Goal: Information Seeking & Learning: Learn about a topic

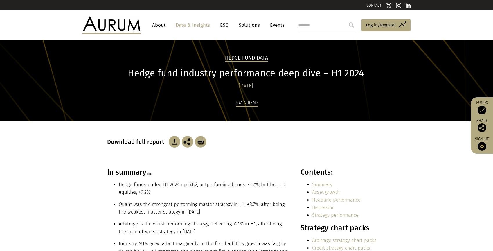
click at [189, 76] on h1 "Hedge fund industry performance deep dive – H1 2024" at bounding box center [246, 73] width 278 height 11
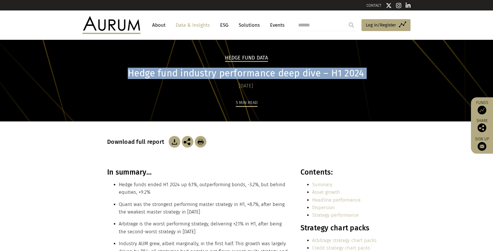
click at [189, 76] on h1 "Hedge fund industry performance deep dive – H1 2024" at bounding box center [246, 73] width 278 height 11
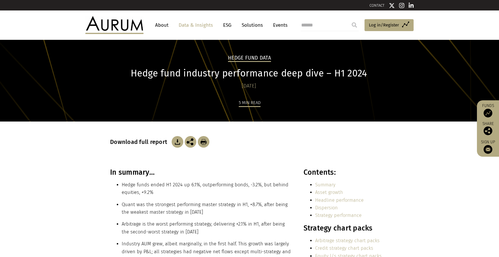
click at [121, 173] on h3 "In summary…" at bounding box center [200, 172] width 181 height 9
copy div "In summary…"
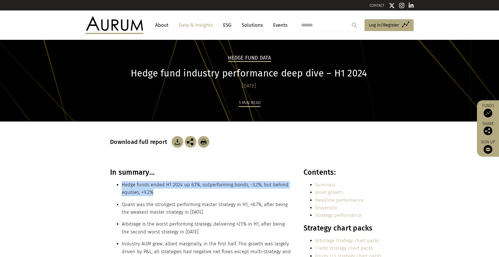
drag, startPoint x: 157, startPoint y: 191, endPoint x: 122, endPoint y: 185, distance: 35.4
click at [122, 185] on li "Hedge funds ended H1 2024 up 6.1%, outperforming bonds, -3.2%, but behind equit…" at bounding box center [206, 188] width 169 height 15
copy li "Hedge funds ended H1 2024 up 6.1%, outperforming bonds, -3.2%, but behind equit…"
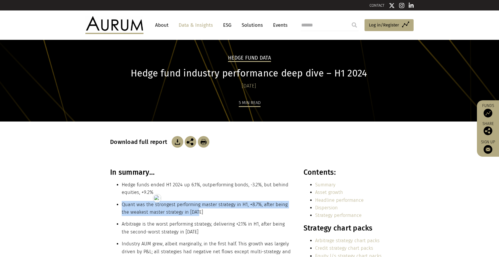
drag, startPoint x: 201, startPoint y: 214, endPoint x: 123, endPoint y: 207, distance: 78.2
click at [123, 207] on li "Quant was the strongest performing master strategy in H1, +8.7%, after being th…" at bounding box center [206, 208] width 169 height 15
copy li "Quant was the strongest performing master strategy in H1, +8.7%, after being th…"
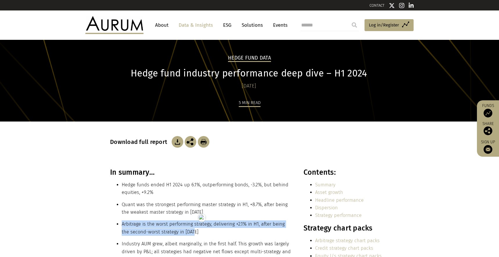
drag, startPoint x: 197, startPoint y: 231, endPoint x: 122, endPoint y: 224, distance: 75.2
click at [122, 224] on li "Arbitrage is the worst performing strategy, delivering +2.1% in H1, after being…" at bounding box center [206, 227] width 169 height 15
copy li "Arbitrage is the worst performing strategy, delivering +2.1% in H1, after being…"
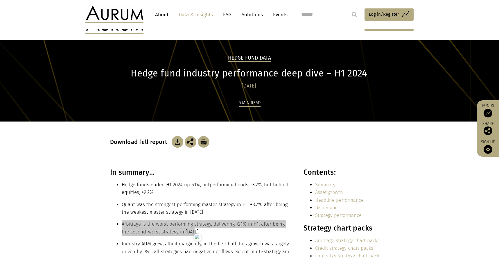
scroll to position [58, 0]
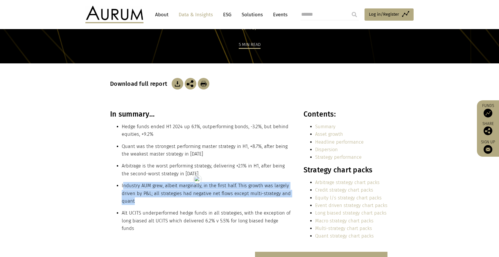
drag, startPoint x: 139, startPoint y: 199, endPoint x: 123, endPoint y: 187, distance: 20.3
click at [123, 187] on li "Industry AUM grew, albeit marginally, in the first half. This growth was largel…" at bounding box center [206, 193] width 169 height 23
copy li "Industry AUM grew, albeit marginally, in the first half. This growth was largel…"
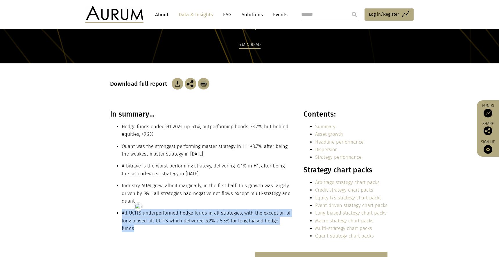
drag, startPoint x: 290, startPoint y: 221, endPoint x: 121, endPoint y: 213, distance: 168.7
click at [121, 213] on ul "Alt UCITS underperformed hedge funds in all strategies, with the exception of l…" at bounding box center [200, 220] width 181 height 23
copy li "Alt UCITS underperformed hedge funds in all strategies, with the exception of l…"
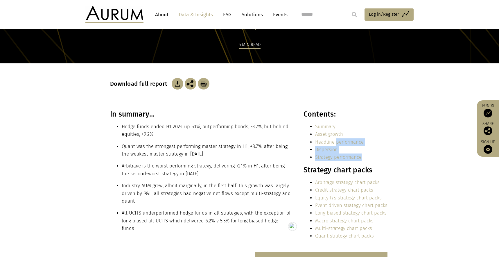
drag, startPoint x: 367, startPoint y: 159, endPoint x: 337, endPoint y: 144, distance: 33.7
click at [337, 144] on ul "Summary Asset growth Headline performance Dispersion Strategy performance" at bounding box center [346, 142] width 84 height 38
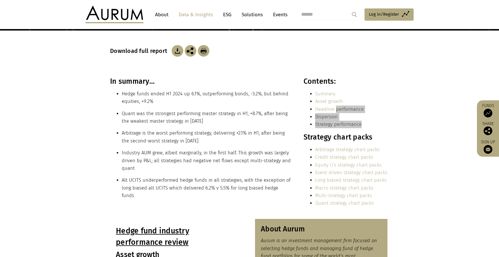
scroll to position [114, 0]
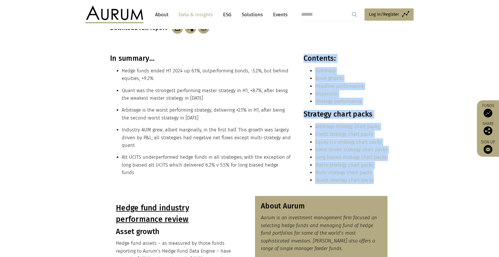
drag, startPoint x: 380, startPoint y: 182, endPoint x: 303, endPoint y: 117, distance: 100.6
click at [303, 117] on div "In summary… Hedge funds ended H1 2024 up 6.1%, outperforming bonds, -3.2%, but …" at bounding box center [249, 121] width 291 height 135
copy div "Contents: Summary Asset growth Headline performance Dispersion Strategy perform…"
click at [381, 183] on li "Quant strategy chart packs" at bounding box center [351, 180] width 72 height 8
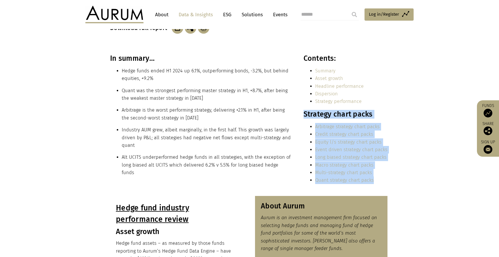
drag, startPoint x: 378, startPoint y: 180, endPoint x: 304, endPoint y: 114, distance: 99.4
click at [304, 114] on div "Contents: Summary Asset growth Headline performance Dispersion Strategy perform…" at bounding box center [346, 121] width 84 height 135
copy div "Strategy chart packs Arbitrage strategy chart packs Credit strategy chart packs…"
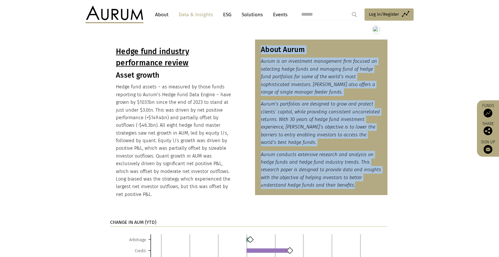
scroll to position [275, 0]
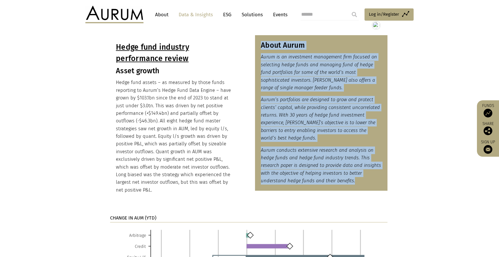
drag, startPoint x: 261, startPoint y: 151, endPoint x: 353, endPoint y: 178, distance: 96.3
click at [353, 178] on div "About Aurum Aurum is an investment management firm focused on selecting hedge f…" at bounding box center [321, 112] width 133 height 155
copy div "About Aurum Aurum is an investment management firm focused on selecting hedge f…"
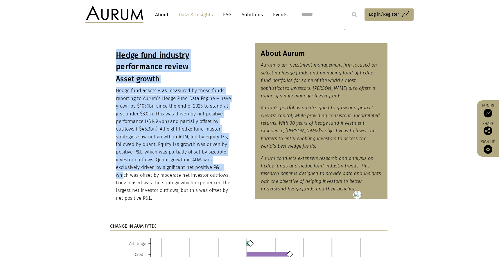
scroll to position [276, 0]
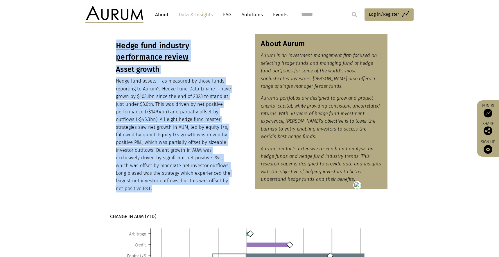
drag, startPoint x: 115, startPoint y: 134, endPoint x: 194, endPoint y: 180, distance: 91.1
click at [194, 180] on div "Hedge fund industry performance review Asset growth Hedge fund assets – as meas…" at bounding box center [176, 116] width 133 height 164
copy div "Hedge fund industry performance review Asset growth Hedge fund assets – as meas…"
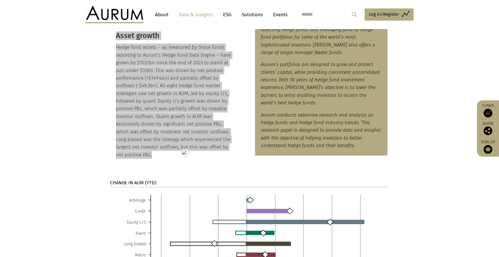
scroll to position [322, 0]
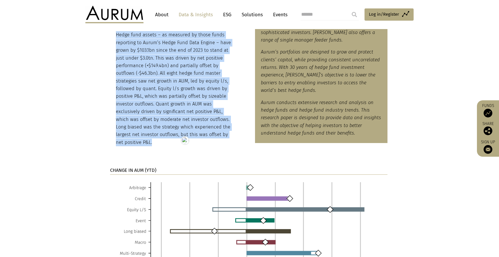
click at [134, 167] on p "CHANGE IN AUM (YTD)" at bounding box center [249, 171] width 278 height 8
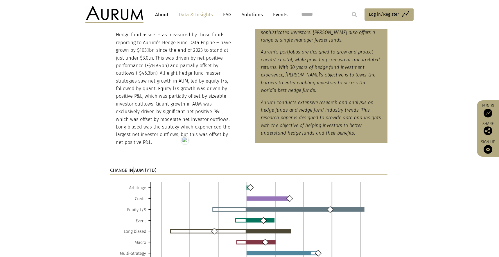
click at [134, 167] on p "CHANGE IN AUM (YTD)" at bounding box center [249, 171] width 278 height 8
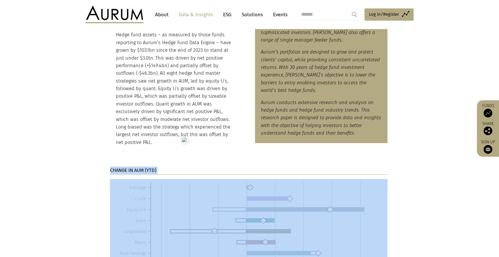
click at [134, 167] on p "CHANGE IN AUM (YTD)" at bounding box center [249, 171] width 278 height 8
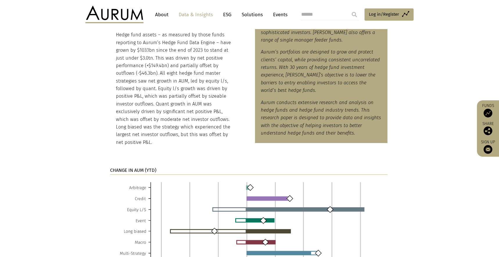
click at [89, 177] on section "CHANGE IN AUM (YTD)" at bounding box center [249, 233] width 499 height 149
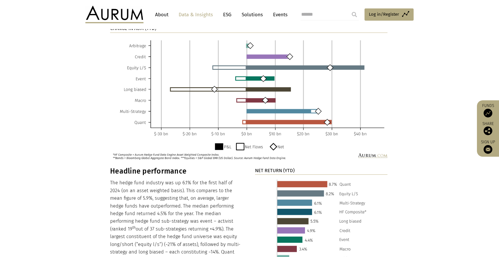
scroll to position [472, 0]
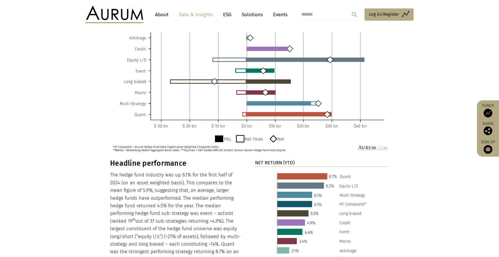
click at [141, 159] on h3 "Headline performance" at bounding box center [176, 163] width 133 height 9
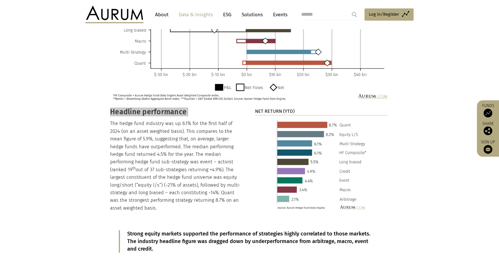
scroll to position [524, 0]
drag, startPoint x: 110, startPoint y: 103, endPoint x: 221, endPoint y: 192, distance: 142.0
click at [221, 192] on div "Headline performance The hedge fund industry was up 6.1% for the first half of …" at bounding box center [176, 159] width 133 height 104
click at [267, 108] on strong "NET RETURN (YTD)" at bounding box center [275, 111] width 40 height 6
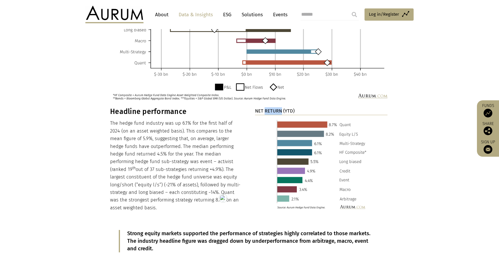
click at [267, 108] on strong "NET RETURN (YTD)" at bounding box center [275, 111] width 40 height 6
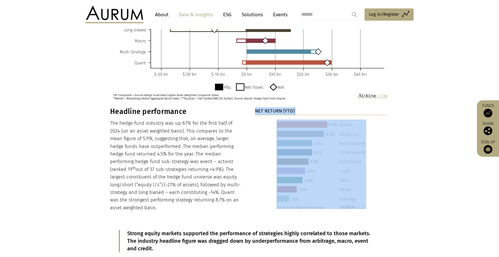
click at [267, 108] on strong "NET RETURN (YTD)" at bounding box center [275, 111] width 40 height 6
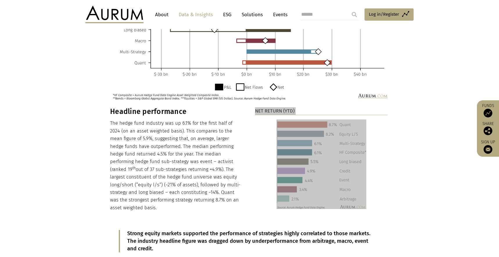
scroll to position [639, 0]
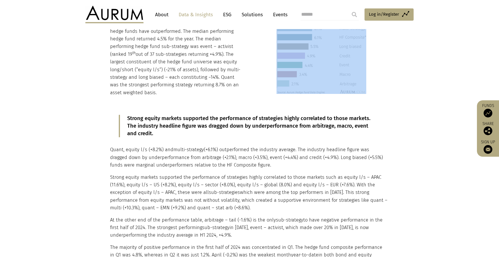
click at [153, 120] on p "Strong equity markets supported the performance of strategies highly correlated…" at bounding box center [249, 126] width 244 height 23
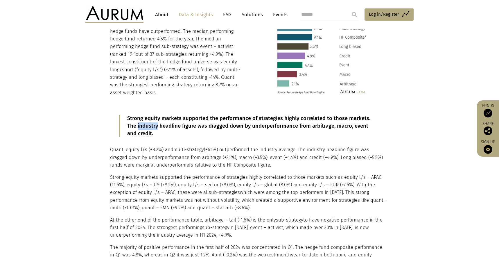
click at [153, 119] on p "Strong equity markets supported the performance of strategies highly correlated…" at bounding box center [249, 126] width 244 height 23
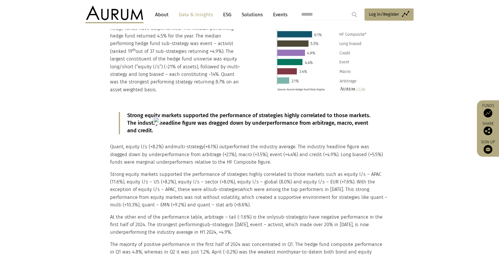
drag, startPoint x: 110, startPoint y: 140, endPoint x: 149, endPoint y: 167, distance: 47.4
click at [151, 170] on div "Strong equity markets supported the performance of strategies highly correlated…" at bounding box center [249, 204] width 278 height 203
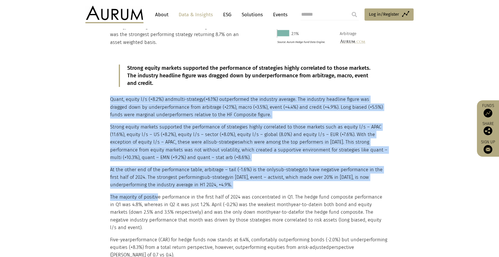
scroll to position [733, 0]
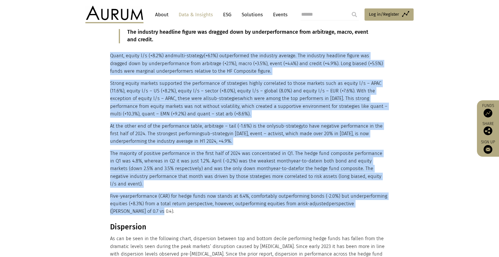
drag, startPoint x: 110, startPoint y: 135, endPoint x: 160, endPoint y: 202, distance: 83.4
click at [160, 202] on div "Strong equity markets supported the performance of strategies highly correlated…" at bounding box center [249, 113] width 278 height 203
click at [124, 223] on h3 "Dispersion" at bounding box center [249, 227] width 278 height 9
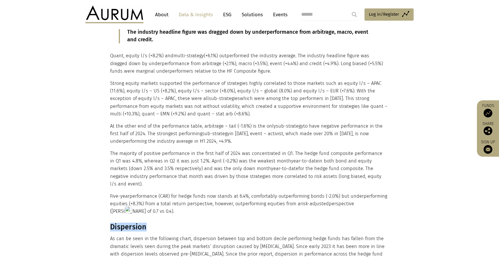
click at [124, 223] on h3 "Dispersion" at bounding box center [249, 227] width 278 height 9
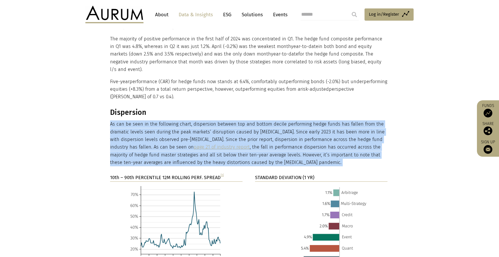
drag, startPoint x: 110, startPoint y: 116, endPoint x: 296, endPoint y: 143, distance: 187.0
click at [296, 143] on p "As can be seen in the following chart, dispersion between top and bottom decile…" at bounding box center [249, 143] width 278 height 46
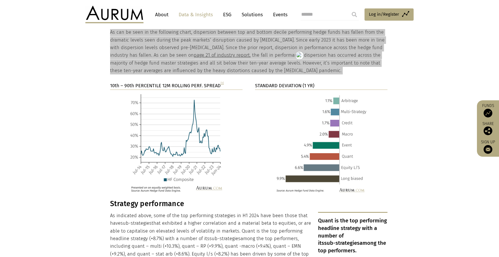
scroll to position [942, 0]
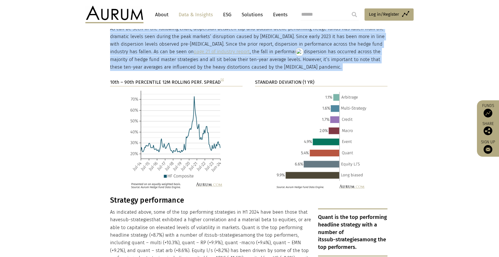
click at [155, 79] on strong "10th – 90th PERCENTILE 12M ROLLING PERF. SPREAD [1]" at bounding box center [167, 82] width 114 height 6
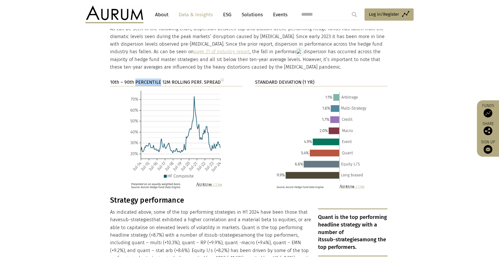
click at [155, 79] on strong "10th – 90th PERCENTILE 12M ROLLING PERF. SPREAD [1]" at bounding box center [167, 82] width 114 height 6
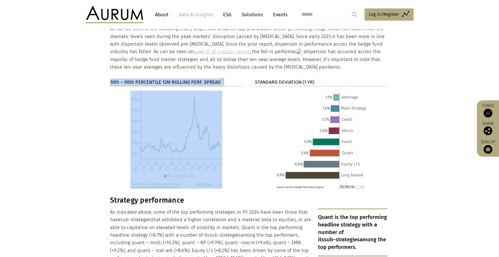
click at [155, 79] on strong "10th – 90th PERCENTILE 12M ROLLING PERF. SPREAD [1]" at bounding box center [167, 82] width 114 height 6
click at [276, 79] on strong "STANDARD DEVIATION (1 YR)" at bounding box center [284, 82] width 59 height 6
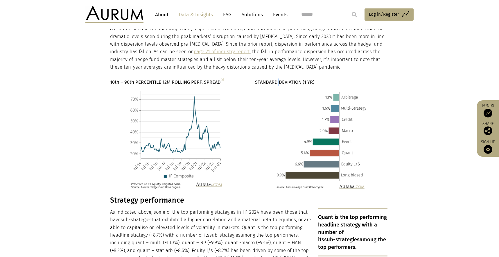
click at [276, 79] on strong "STANDARD DEVIATION (1 YR)" at bounding box center [284, 82] width 59 height 6
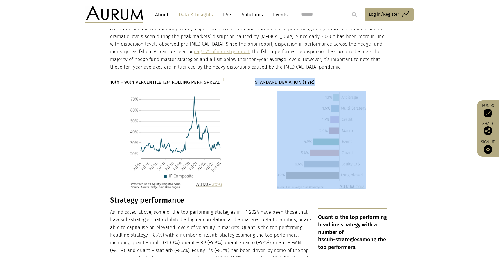
click at [276, 79] on strong "STANDARD DEVIATION (1 YR)" at bounding box center [284, 82] width 59 height 6
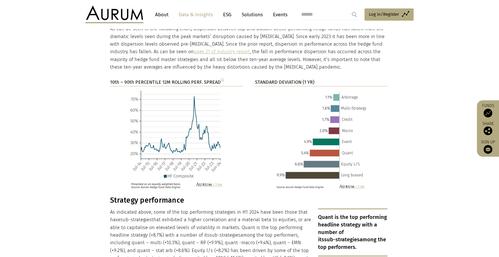
click at [93, 125] on section "10th – 90th PERCENTILE 12M ROLLING PERF. SPREAD [1] STANDARD DEVIATION (1 YR)" at bounding box center [249, 137] width 499 height 118
click at [290, 79] on strong "STANDARD DEVIATION (1 YR)" at bounding box center [284, 82] width 59 height 6
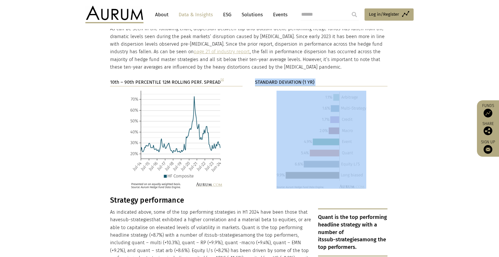
click at [290, 79] on strong "STANDARD DEVIATION (1 YR)" at bounding box center [284, 82] width 59 height 6
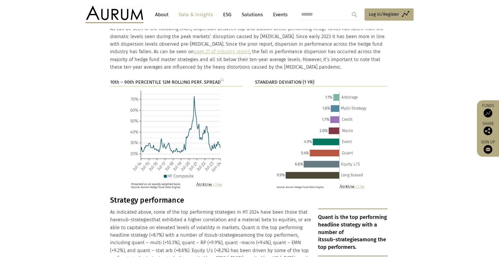
click at [392, 169] on div "10th – 90th PERCENTILE 12M ROLLING PERF. SPREAD [1] STANDARD DEVIATION (1 YR)" at bounding box center [249, 133] width 291 height 110
click at [155, 196] on h3 "Strategy performance" at bounding box center [249, 200] width 278 height 9
click at [116, 196] on h3 "Strategy performance" at bounding box center [249, 200] width 278 height 9
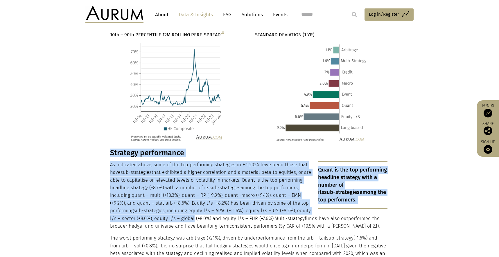
drag, startPoint x: 110, startPoint y: 192, endPoint x: 197, endPoint y: 205, distance: 88.5
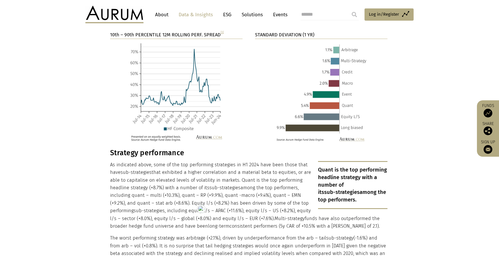
click at [238, 208] on p "As indicated above, some of the top performing strategies in H1 2024 have been …" at bounding box center [249, 195] width 278 height 69
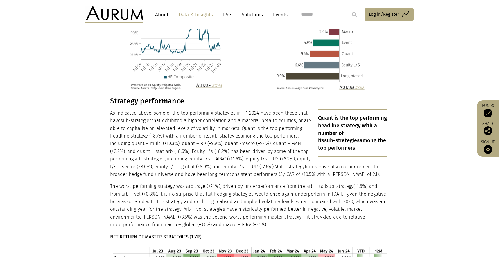
scroll to position [1042, 0]
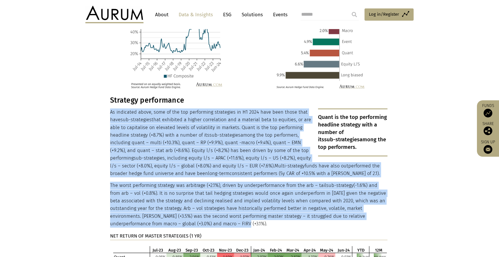
drag, startPoint x: 226, startPoint y: 217, endPoint x: 110, endPoint y: 104, distance: 161.7
click at [110, 104] on div "Strategy performance Quant is the top performing headline strategy with a numbe…" at bounding box center [249, 225] width 278 height 259
click at [127, 96] on h3 "Strategy performance" at bounding box center [249, 100] width 278 height 9
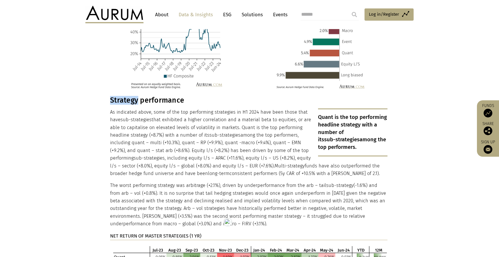
click at [127, 96] on h3 "Strategy performance" at bounding box center [249, 100] width 278 height 9
drag, startPoint x: 127, startPoint y: 94, endPoint x: 120, endPoint y: 94, distance: 7.6
click at [127, 96] on h3 "Strategy performance" at bounding box center [249, 100] width 278 height 9
drag, startPoint x: 364, startPoint y: 137, endPoint x: 360, endPoint y: 137, distance: 3.2
click at [363, 137] on p "Quant is the top performing headline strategy with a number of its sub-strategi…" at bounding box center [352, 132] width 69 height 48
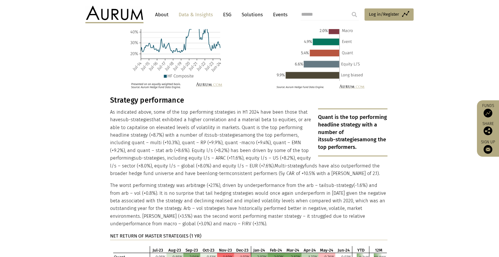
drag, startPoint x: 358, startPoint y: 140, endPoint x: 319, endPoint y: 111, distance: 48.8
click at [319, 111] on p "Quant is the top performing headline strategy with a number of its sub-strategi…" at bounding box center [352, 132] width 69 height 48
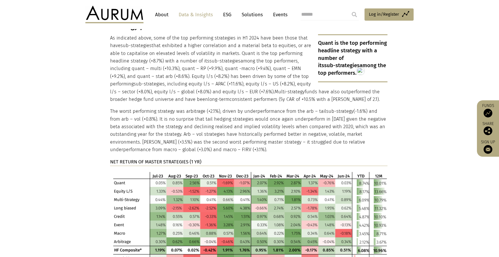
scroll to position [1109, 0]
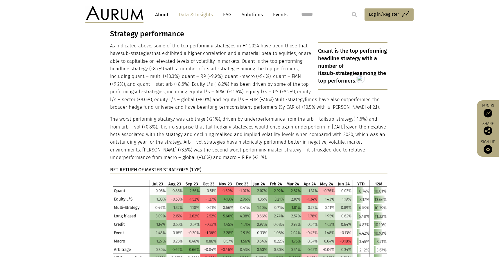
click at [154, 158] on div "Strategy performance Quant is the top performing headline strategy with a numbe…" at bounding box center [249, 159] width 278 height 259
click at [154, 167] on strong "NET RETURN OF MASTER STRATEGIES (1 YR)" at bounding box center [155, 170] width 91 height 6
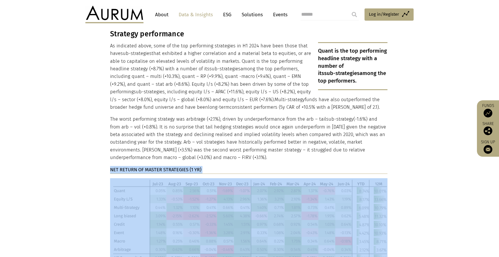
click at [154, 167] on strong "NET RETURN OF MASTER STRATEGIES (1 YR)" at bounding box center [155, 170] width 91 height 6
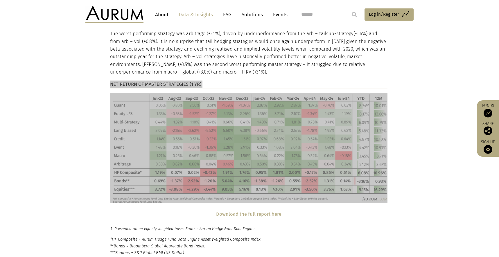
scroll to position [1214, 0]
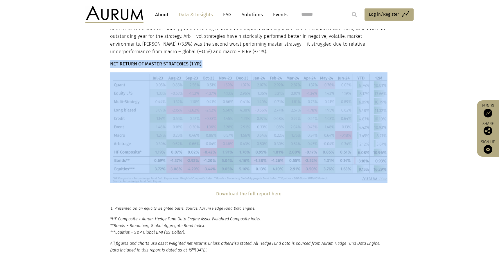
click at [113, 117] on img at bounding box center [249, 127] width 278 height 110
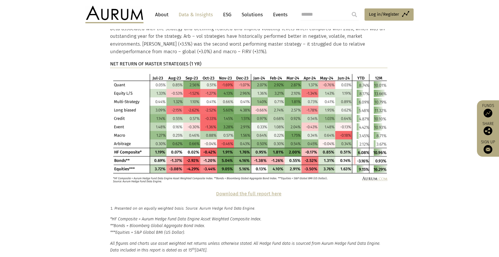
click at [92, 118] on section "Strategy performance Quant is the top performing headline strategy with a numbe…" at bounding box center [249, 57] width 499 height 266
click at [300, 190] on p "Download the full report here" at bounding box center [249, 194] width 278 height 8
drag, startPoint x: 285, startPoint y: 187, endPoint x: 218, endPoint y: 186, distance: 67.4
click at [218, 190] on p "Download the full report here" at bounding box center [249, 194] width 278 height 8
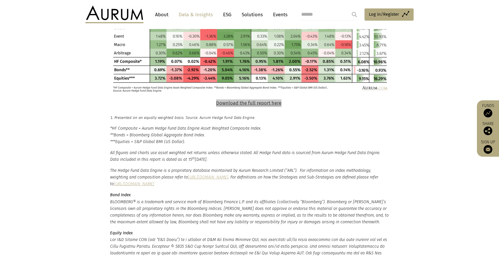
scroll to position [1320, 0]
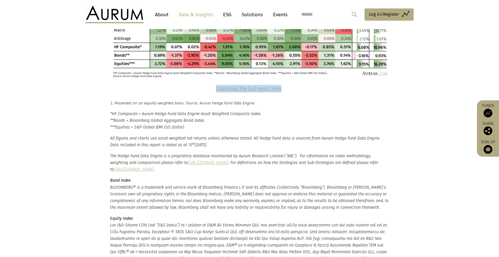
click at [135, 101] on em "Presented on an equally weighted basis. Source: Aurum Hedge Fund Data Engine." at bounding box center [184, 103] width 141 height 4
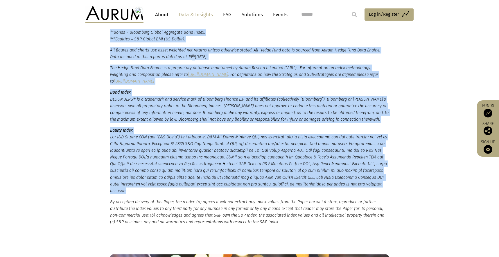
scroll to position [1408, 0]
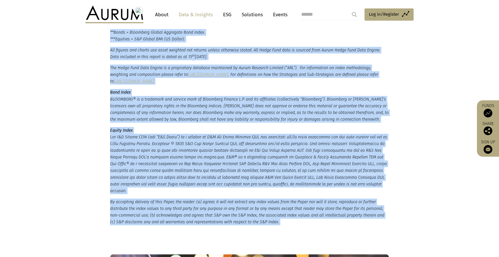
drag, startPoint x: 111, startPoint y: 105, endPoint x: 281, endPoint y: 202, distance: 195.9
click at [281, 202] on small "*HF Composite = Aurum Hedge Fund Data Engine Asset Weighted Composite Index. **…" at bounding box center [249, 123] width 279 height 203
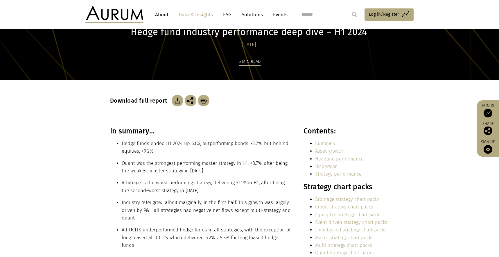
scroll to position [85, 0]
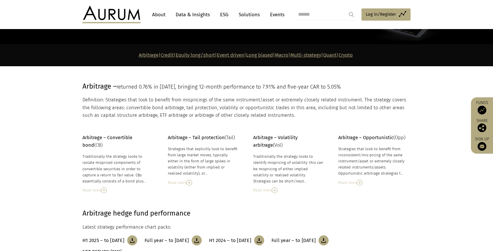
scroll to position [76, 0]
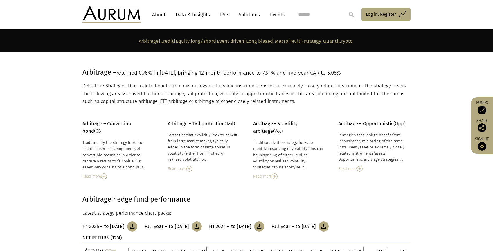
scroll to position [76, 0]
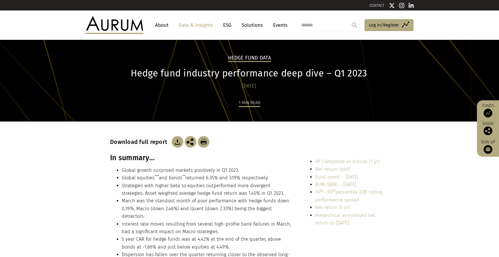
click at [128, 157] on h3 "In summary…" at bounding box center [200, 157] width 181 height 9
click at [128, 156] on h3 "In summary…" at bounding box center [200, 157] width 181 height 9
copy div "In summary…"
click at [122, 169] on li "Global growth surprised markets positively in Q1 2023." at bounding box center [206, 171] width 169 height 8
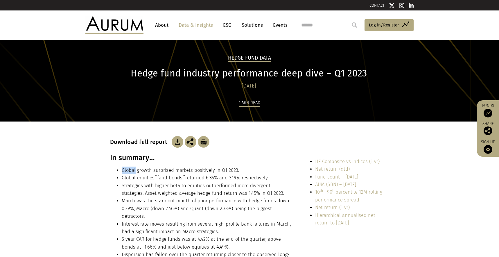
click at [122, 169] on li "Global growth surprised markets positively in Q1 2023." at bounding box center [206, 171] width 169 height 8
click at [155, 178] on sup "***" at bounding box center [157, 176] width 4 height 4
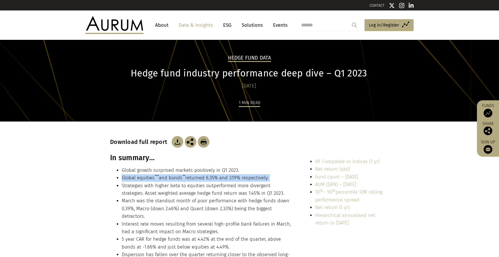
copy ul "Global equities *** and bonds ** returned 6.35% and 3.19% respectively."
click at [142, 189] on li "Strategies with higher beta to equities outperformed more divergent strategies.…" at bounding box center [206, 189] width 169 height 15
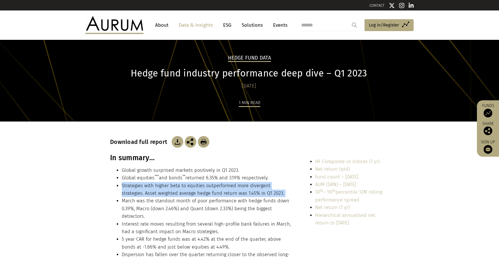
copy ul "Strategies with higher beta to equities outperformed more divergent strategies.…"
click at [156, 204] on li "March was the standout month of poor performance with hedge funds down 0.39%, M…" at bounding box center [206, 208] width 169 height 23
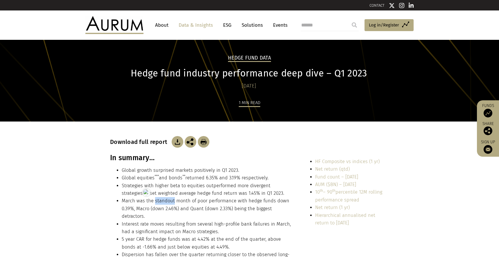
click at [156, 204] on li "March was the standout month of poor performance with hedge funds down 0.39%, M…" at bounding box center [206, 208] width 169 height 23
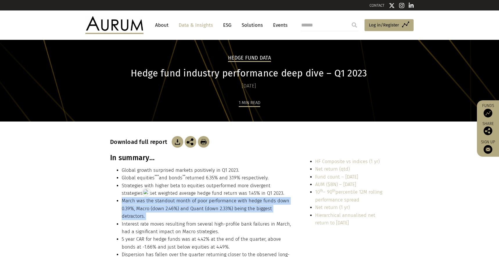
copy ul "March was the standout month of poor performance with hedge funds down 0.39%, M…"
click at [153, 223] on li "Interest rate moves resulting from several high-profile bank failures in March,…" at bounding box center [206, 227] width 169 height 15
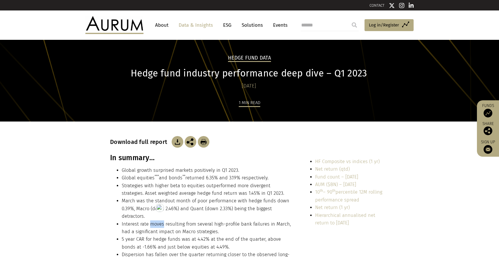
click at [153, 223] on li "Interest rate moves resulting from several high-profile bank failures in March,…" at bounding box center [206, 227] width 169 height 15
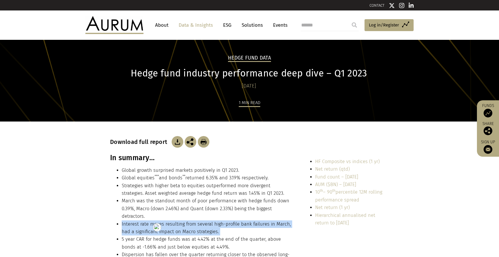
copy ul "Interest rate moves resulting from several high-profile bank failures in March,…"
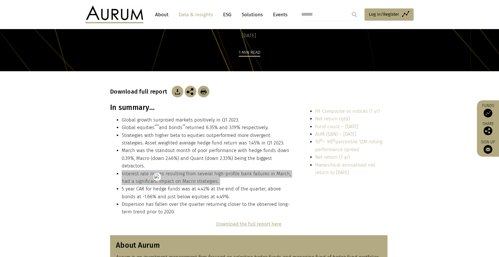
scroll to position [51, 0]
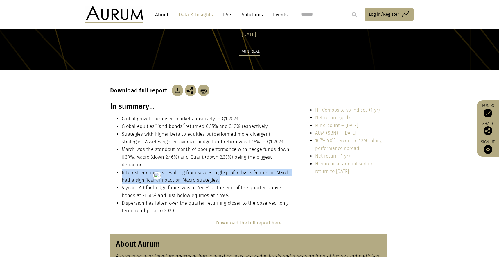
click at [135, 192] on li "5 year CAR for hedge funds was at 4.42% at the end of the quarter, above bonds …" at bounding box center [206, 191] width 169 height 15
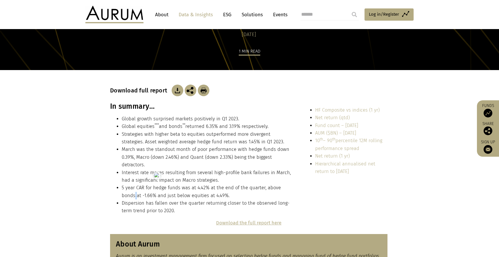
click at [135, 192] on li "5 year CAR for hedge funds was at 4.42% at the end of the quarter, above bonds …" at bounding box center [206, 191] width 169 height 15
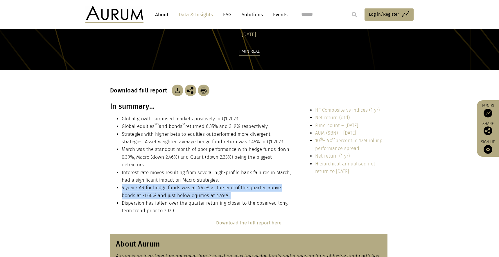
click at [135, 192] on li "5 year CAR for hedge funds was at 4.42% at the end of the quarter, above bonds …" at bounding box center [206, 191] width 169 height 15
copy ul "5 year CAR for hedge funds was at 4.42% at the end of the quarter, above bonds …"
click at [166, 206] on li "Dispersion has fallen over the quarter returning closer to the observed long-te…" at bounding box center [206, 206] width 169 height 15
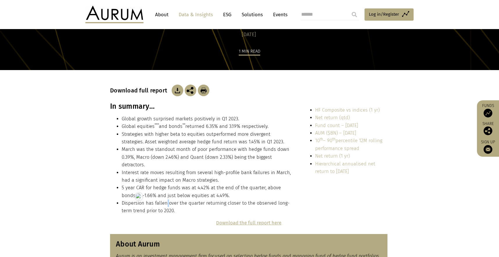
click at [166, 206] on li "Dispersion has fallen over the quarter returning closer to the observed long-te…" at bounding box center [206, 206] width 169 height 15
click at [163, 203] on li "Dispersion has fallen over the quarter returning closer to the observed long-te…" at bounding box center [206, 206] width 169 height 15
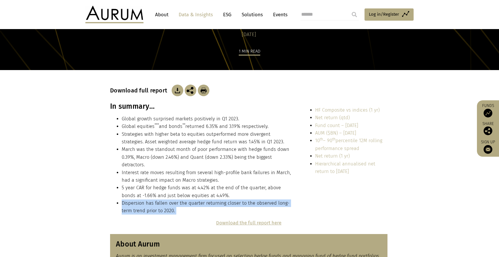
click at [163, 203] on li "Dispersion has fallen over the quarter returning closer to the observed long-te…" at bounding box center [206, 206] width 169 height 15
copy div "Dispersion has fallen over the quarter returning closer to the observed long-te…"
drag, startPoint x: 368, startPoint y: 173, endPoint x: 313, endPoint y: 110, distance: 84.0
click at [313, 110] on ul "HF Composite vs indices (1 yr) Net return (qtd) Fund count – March 2023 AUM ($B…" at bounding box center [346, 140] width 84 height 69
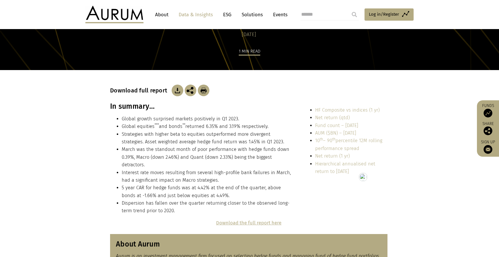
click at [397, 118] on section "In summary… Global growth surprised markets positively in Q1 2023. Global equit…" at bounding box center [249, 160] width 499 height 117
click at [350, 108] on link "HF Composite vs indices (1 yr)" at bounding box center [347, 110] width 65 height 6
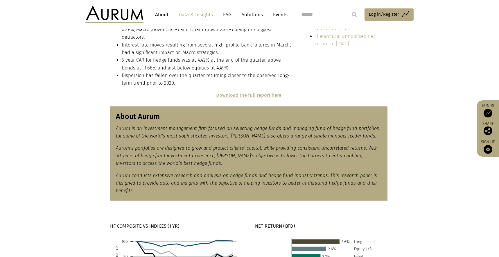
scroll to position [171, 0]
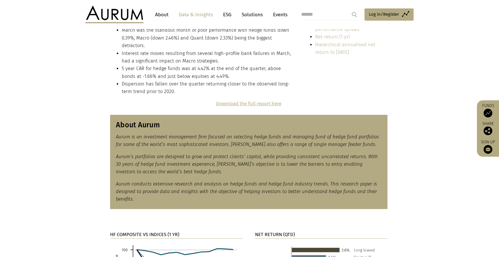
click at [135, 122] on h3 "About Aurum" at bounding box center [249, 125] width 266 height 9
click at [136, 185] on em "Aurum conducts extensive research and analysis on hedge funds and hedge fund in…" at bounding box center [246, 191] width 261 height 21
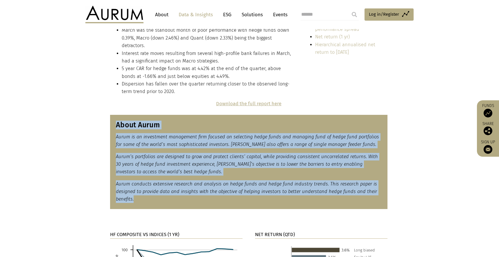
drag, startPoint x: 136, startPoint y: 199, endPoint x: 116, endPoint y: 124, distance: 78.0
click at [116, 124] on div "About Aurum Aurum is an investment management firm focused on selecting hedge f…" at bounding box center [249, 162] width 278 height 94
copy div "About Aurum Aurum is an investment management firm focused on selecting hedge f…"
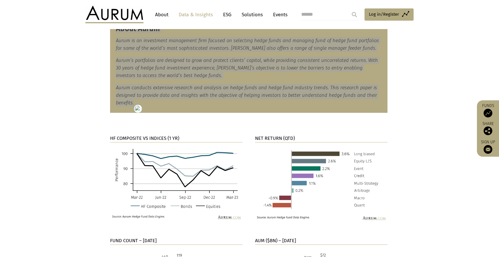
scroll to position [268, 0]
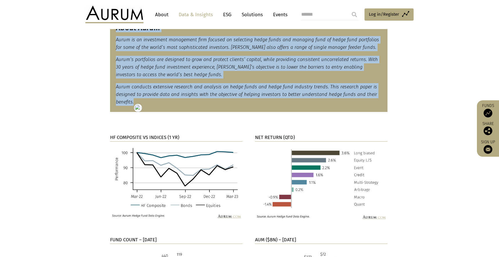
click at [152, 135] on strong "HF COMPOSITE VS INDICES (1 YR)" at bounding box center [144, 138] width 69 height 6
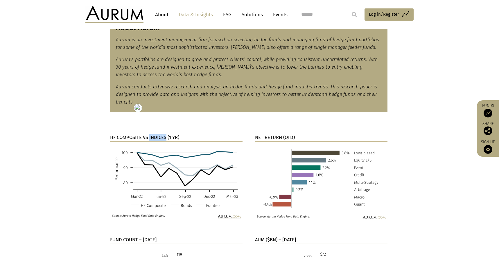
click at [152, 135] on strong "HF COMPOSITE VS INDICES (1 YR)" at bounding box center [144, 138] width 69 height 6
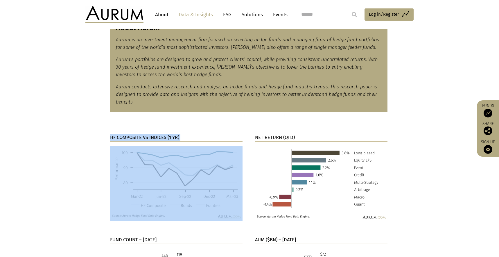
click at [152, 135] on strong "HF COMPOSITE VS INDICES (1 YR)" at bounding box center [144, 138] width 69 height 6
copy div "HF COMPOSITE VS INDICES (1 YR)"
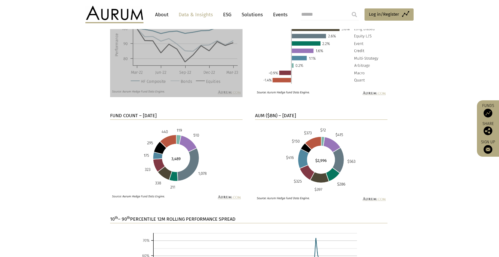
scroll to position [274, 0]
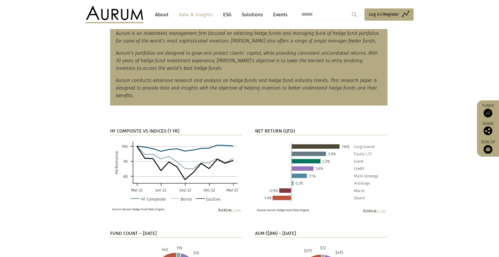
click at [70, 150] on section "HF COMPOSITE VS INDICES (1 YR) NET RETURN (QTD)" at bounding box center [249, 164] width 499 height 102
click at [265, 129] on strong "NET RETURN (QTD)" at bounding box center [275, 131] width 40 height 6
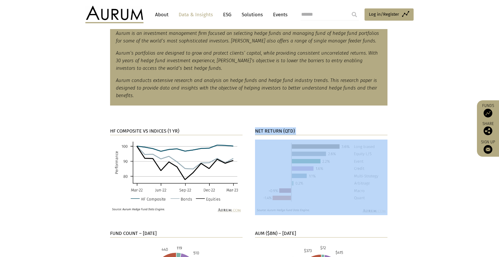
click at [265, 129] on strong "NET RETURN (QTD)" at bounding box center [275, 131] width 40 height 6
copy div "NET RETURN (QTD)"
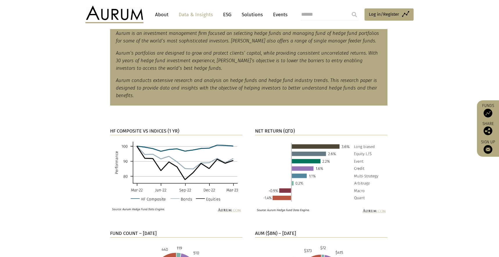
click at [246, 120] on section "HF COMPOSITE VS INDICES (1 YR) NET RETURN (QTD)" at bounding box center [249, 164] width 499 height 102
click at [80, 173] on section "HF COMPOSITE VS INDICES (1 YR) NET RETURN (QTD)" at bounding box center [249, 164] width 499 height 102
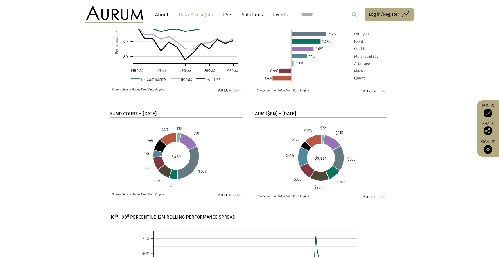
click at [139, 114] on strong "FUND COUNT – MARCH 23" at bounding box center [133, 114] width 46 height 6
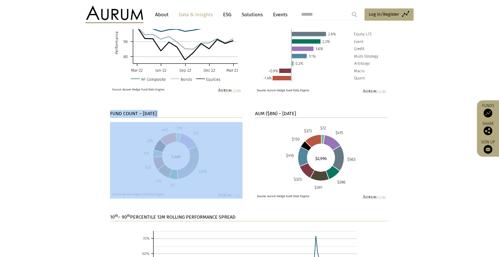
click at [139, 114] on strong "FUND COUNT – MARCH 23" at bounding box center [133, 114] width 46 height 6
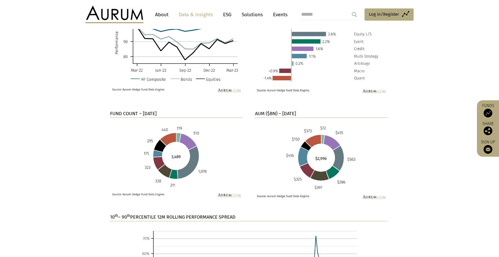
click at [75, 134] on section "FUND COUNT – MARCH 23 AUM ($BN) – MARCH 23" at bounding box center [249, 154] width 499 height 118
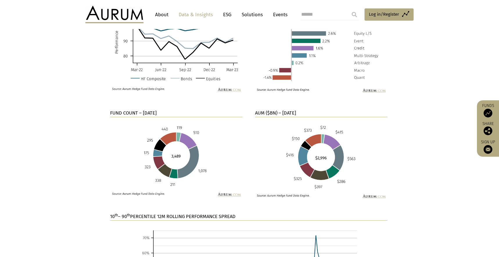
scroll to position [395, 0]
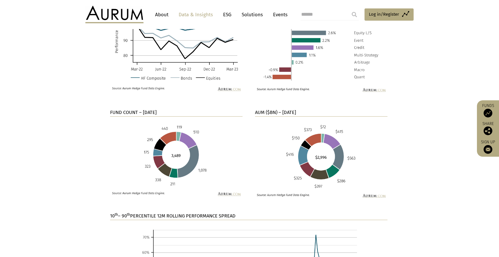
click at [274, 111] on strong "AUM ($BN) – MARCH 23" at bounding box center [275, 113] width 41 height 6
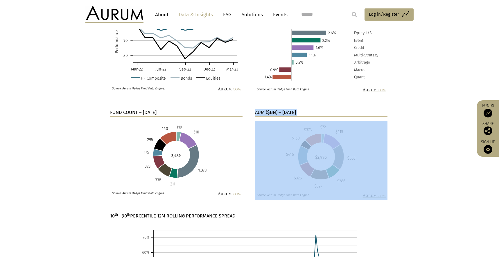
click at [274, 111] on strong "AUM ($BN) – MARCH 23" at bounding box center [275, 113] width 41 height 6
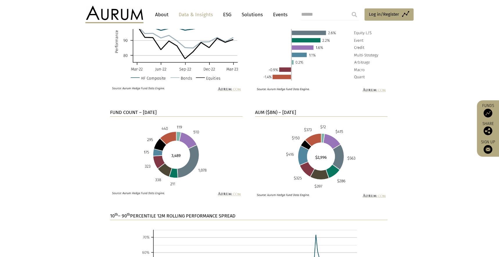
click at [402, 150] on section "FUND COUNT – MARCH 23 AUM ($BN) – MARCH 23" at bounding box center [249, 153] width 499 height 118
click at [302, 144] on img at bounding box center [321, 160] width 133 height 79
click at [68, 155] on section "FUND COUNT – MARCH 23 AUM ($BN) – MARCH 23" at bounding box center [249, 153] width 499 height 118
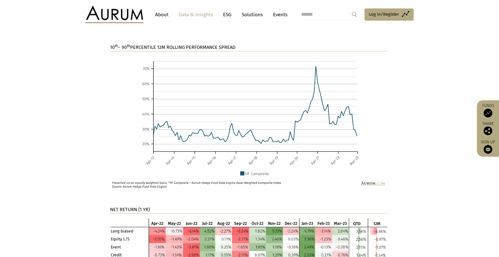
scroll to position [560, 0]
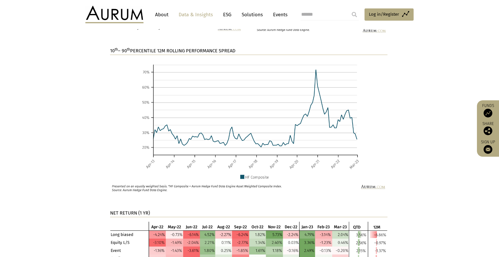
click at [141, 52] on strong "10 th – 90 th PERCENTILE 12M ROLLING PERFORMANCE SPREAD" at bounding box center [173, 51] width 126 height 6
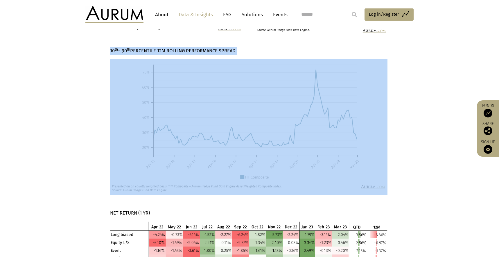
click at [141, 52] on strong "10 th – 90 th PERCENTILE 12M ROLLING PERFORMANCE SPREAD" at bounding box center [173, 51] width 126 height 6
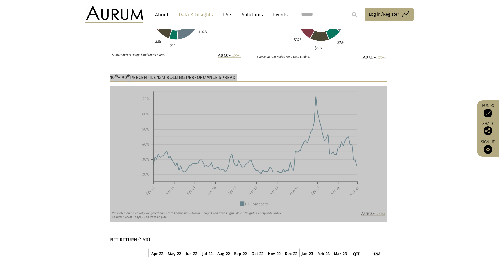
scroll to position [534, 0]
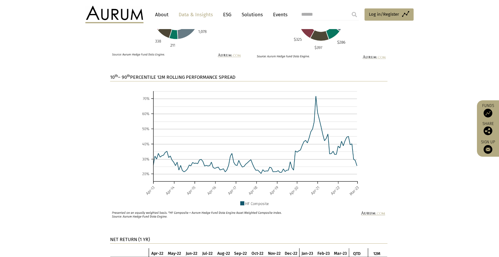
click at [78, 108] on section "10 th – 90 th PERCENTILE 12M ROLLING PERFORMANCE SPREAD" at bounding box center [249, 155] width 499 height 162
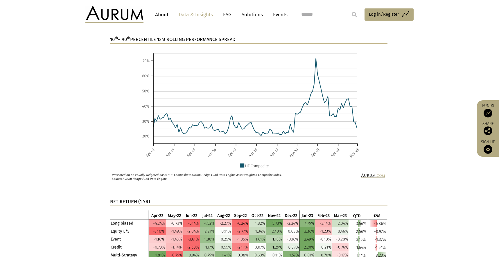
scroll to position [577, 0]
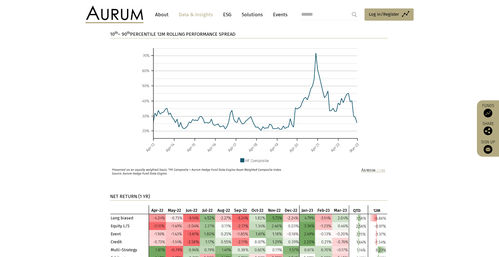
click at [135, 194] on strong "NET RETURN (1 YR)" at bounding box center [130, 197] width 40 height 6
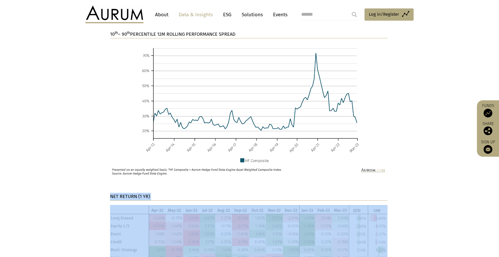
click at [135, 194] on strong "NET RETURN (1 YR)" at bounding box center [130, 197] width 40 height 6
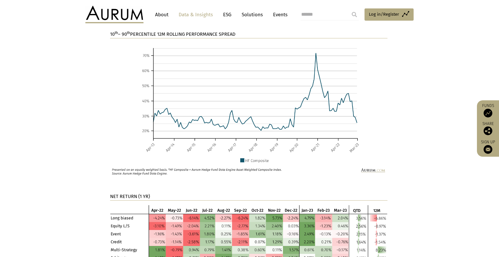
click at [80, 177] on section "10 th – 90 th PERCENTILE 12M ROLLING PERFORMANCE SPREAD" at bounding box center [249, 112] width 499 height 162
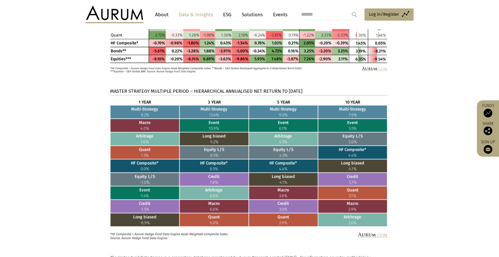
scroll to position [723, 0]
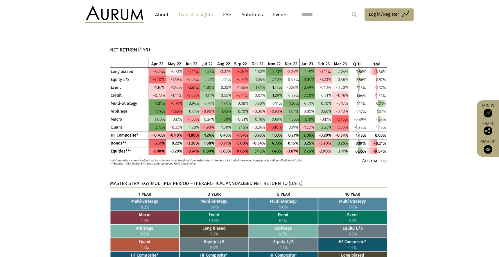
click at [156, 181] on strong "MASTER STRATEGY MULTIPLE PERIOD – HIERARCHICAL ANNUALISED NET RETURN TO MARCH 2…" at bounding box center [206, 183] width 192 height 6
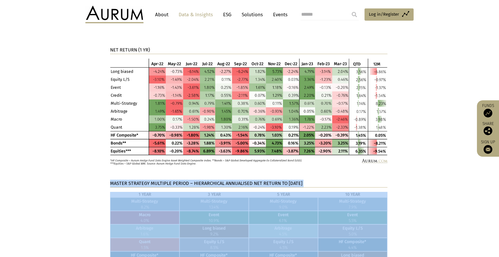
click at [156, 181] on html "CONTACT About Data & Insights ESG Solutions Events Access Funds Log in/Register…" at bounding box center [249, 67] width 499 height 1581
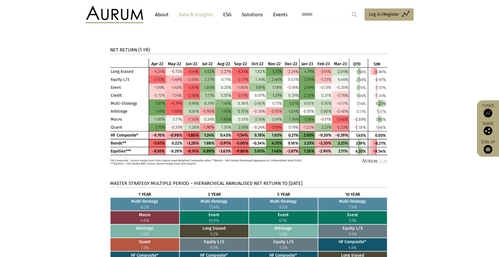
click at [142, 178] on section "NET RETURN (1 YR)" at bounding box center [249, 112] width 499 height 133
click at [145, 182] on strong "MASTER STRATEGY MULTIPLE PERIOD – HIERARCHICAL ANNUALISED NET RETURN TO MARCH 2…" at bounding box center [206, 183] width 192 height 6
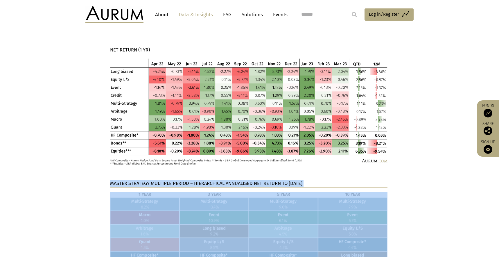
click at [145, 182] on html "CONTACT About Data & Insights ESG Solutions Events Access Funds Log in/Register…" at bounding box center [249, 67] width 499 height 1581
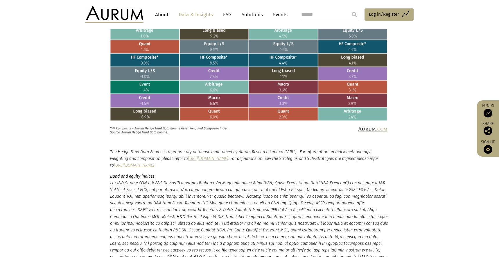
scroll to position [926, 0]
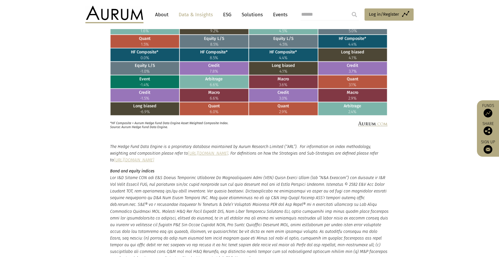
drag, startPoint x: 112, startPoint y: 147, endPoint x: 112, endPoint y: 143, distance: 3.8
click at [112, 147] on em "The Hedge Fund Data Engine is a proprietary database maintained by Aurum Resear…" at bounding box center [244, 153] width 268 height 18
click at [121, 125] on img at bounding box center [249, 59] width 278 height 140
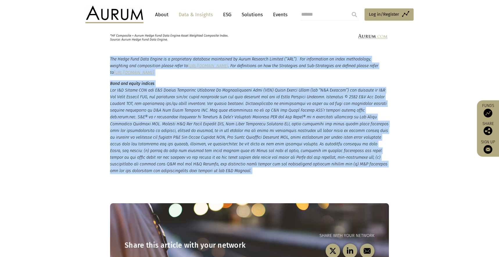
scroll to position [1026, 0]
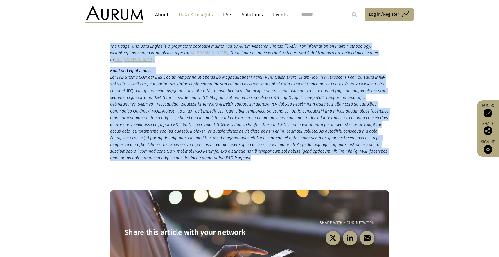
drag, startPoint x: 110, startPoint y: 146, endPoint x: 163, endPoint y: 158, distance: 54.1
click at [163, 158] on small "The Hedge Fund Data Engine is a proprietary database maintained by Aurum Resear…" at bounding box center [249, 102] width 279 height 119
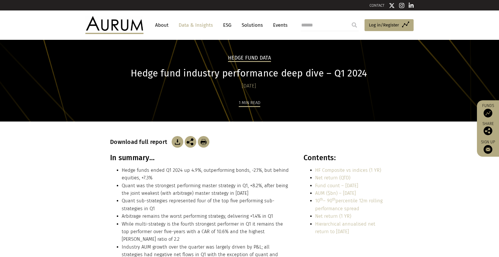
click at [140, 159] on h3 "In summary…" at bounding box center [200, 157] width 181 height 9
click at [140, 158] on h3 "In summary…" at bounding box center [200, 157] width 181 height 9
copy div "In summary…"
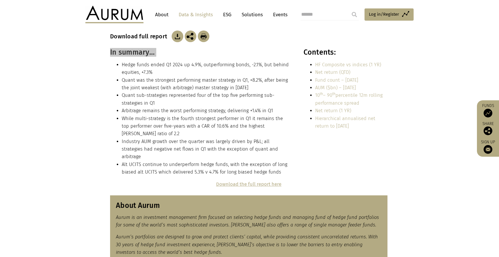
scroll to position [106, 0]
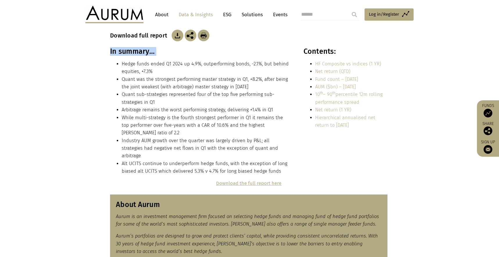
click at [146, 70] on li "Hedge funds ended Q1 2024 up 4.9%, outperforming bonds, -2.1%, but behind equit…" at bounding box center [206, 67] width 169 height 15
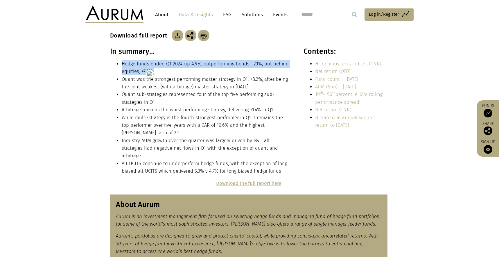
copy ul "Hedge funds ended Q1 2024 up 4.9%, outperforming bonds, -2.1%, but behind equit…"
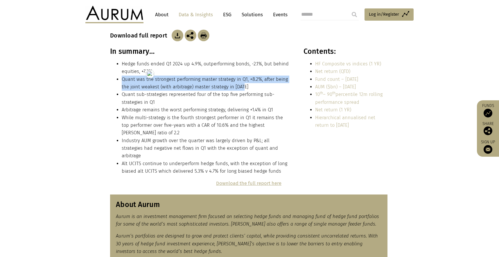
drag, startPoint x: 248, startPoint y: 86, endPoint x: 123, endPoint y: 76, distance: 125.6
click at [123, 76] on li "Quant was the strongest performing master strategy in Q1, +8.2%, after being th…" at bounding box center [206, 83] width 169 height 15
copy li "Quant was the strongest performing master strategy in Q1, +8.2%, after being th…"
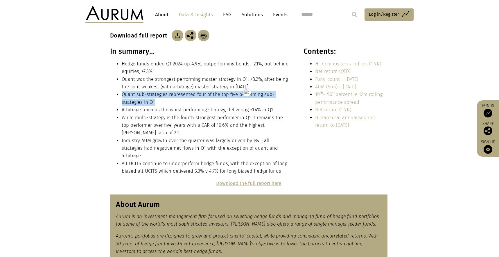
drag, startPoint x: 157, startPoint y: 101, endPoint x: 122, endPoint y: 95, distance: 35.8
click at [122, 95] on li "Quant sub-strategies represented four of the top five performing sub-strategies…" at bounding box center [206, 98] width 169 height 15
copy li "Quant sub-strategies represented four of the top five performing sub-strategies…"
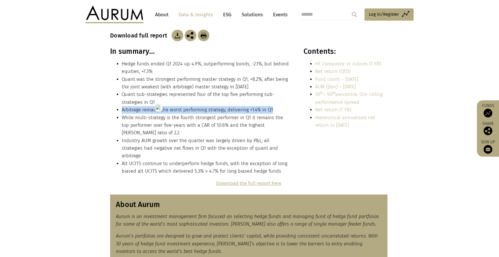
drag, startPoint x: 274, startPoint y: 109, endPoint x: 122, endPoint y: 107, distance: 152.3
click at [122, 107] on li "Arbitrage remains the worst performing strategy, delivering +1.4% in Q1" at bounding box center [206, 110] width 169 height 8
copy li "Arbitrage remains the worst performing strategy, delivering +1.4% in Q1"
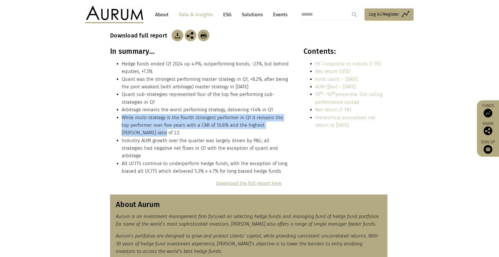
drag, startPoint x: 132, startPoint y: 131, endPoint x: 122, endPoint y: 117, distance: 17.3
click at [122, 117] on li "While multi-strategy is the fourth strongest performer in Q1 it remains the top…" at bounding box center [206, 125] width 169 height 23
copy li "While multi-strategy is the fourth strongest performer in Q1 it remains the top…"
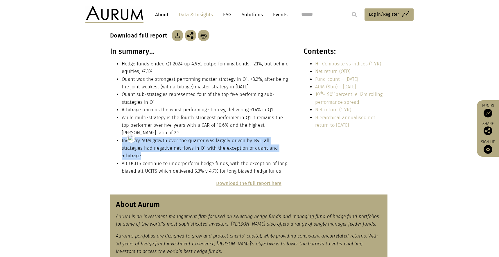
drag, startPoint x: 272, startPoint y: 148, endPoint x: 117, endPoint y: 138, distance: 154.9
click at [122, 138] on li "Industry AUM growth over the quarter was largely driven by P&L; all strategies …" at bounding box center [206, 148] width 169 height 23
copy li "Industry AUM growth over the quarter was largely driven by P&L; all strategies …"
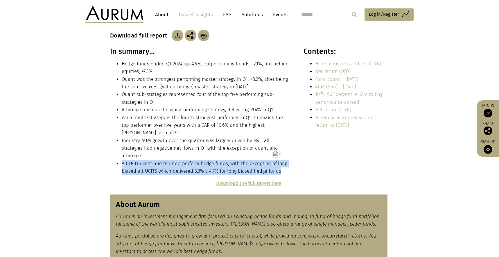
drag, startPoint x: 283, startPoint y: 164, endPoint x: 123, endPoint y: 156, distance: 160.3
click at [123, 160] on li "Alt UCITS continue to underperform hedge funds, with the exception of long bias…" at bounding box center [206, 167] width 169 height 15
copy li "Alt UCITS continue to underperform hedge funds, with the exception of long bias…"
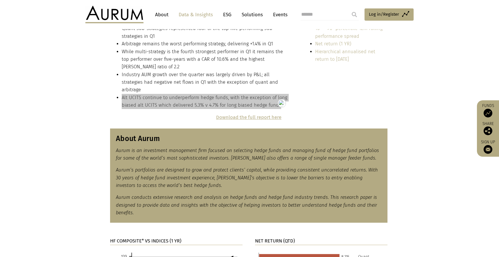
scroll to position [174, 0]
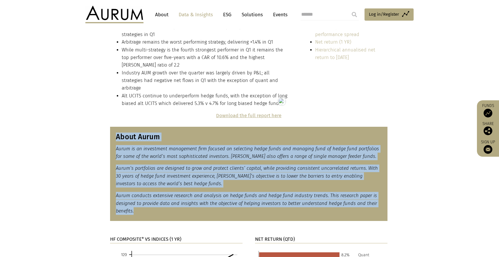
drag, startPoint x: 135, startPoint y: 202, endPoint x: 110, endPoint y: 125, distance: 80.9
click at [110, 127] on div "About Aurum Aurum is an investment management firm focused on selecting hedge f…" at bounding box center [249, 174] width 291 height 94
copy div "About Aurum Aurum is an investment management firm focused on selecting hedge f…"
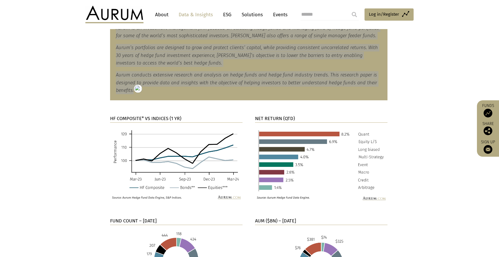
scroll to position [295, 0]
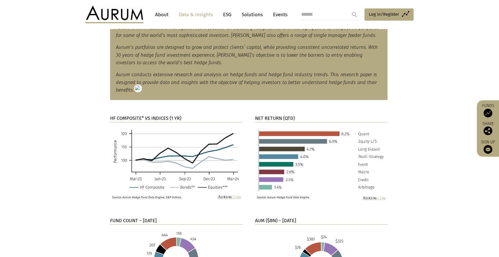
click at [151, 115] on strong "HF COMPOSITE* VS INDICES (1 YR)" at bounding box center [145, 118] width 71 height 6
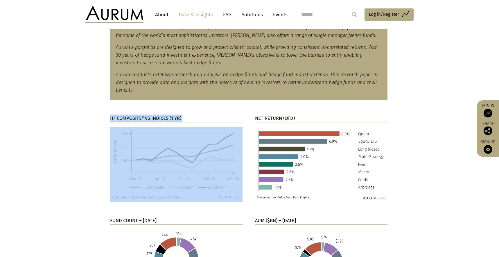
click at [151, 115] on strong "HF COMPOSITE* VS INDICES (1 YR)" at bounding box center [145, 118] width 71 height 6
copy div "HF COMPOSITE* VS INDICES (1 YR)"
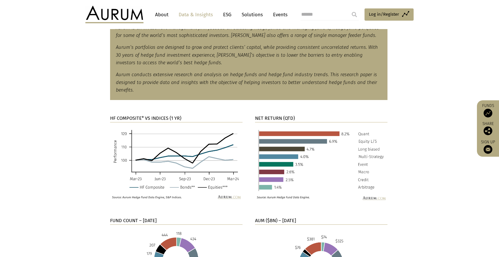
click at [127, 114] on p "HF COMPOSITE* VS INDICES (1 YR)" at bounding box center [176, 118] width 133 height 8
click at [128, 115] on strong "HF COMPOSITE* VS INDICES (1 YR)" at bounding box center [145, 118] width 71 height 6
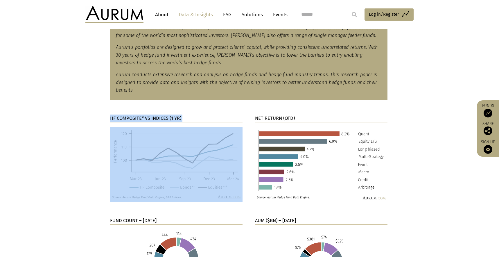
click at [128, 115] on strong "HF COMPOSITE* VS INDICES (1 YR)" at bounding box center [145, 118] width 71 height 6
click at [160, 152] on img at bounding box center [176, 164] width 133 height 75
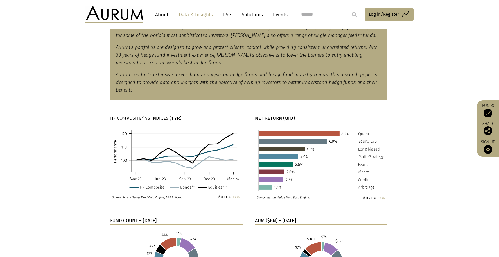
click at [266, 115] on strong "NET RETURN (QTD)" at bounding box center [275, 118] width 40 height 6
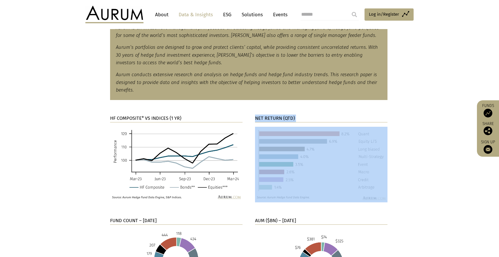
click at [266, 115] on strong "NET RETURN (QTD)" at bounding box center [275, 118] width 40 height 6
click at [330, 157] on img at bounding box center [321, 165] width 133 height 76
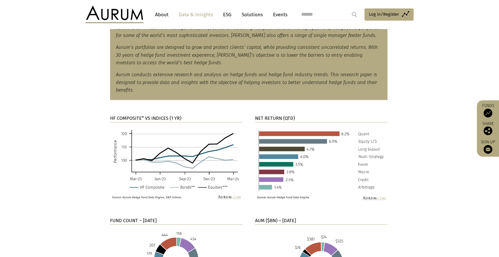
click at [397, 164] on section "HF COMPOSITE* VS INDICES (1 YR) NET RETURN (QTD)" at bounding box center [249, 154] width 499 height 95
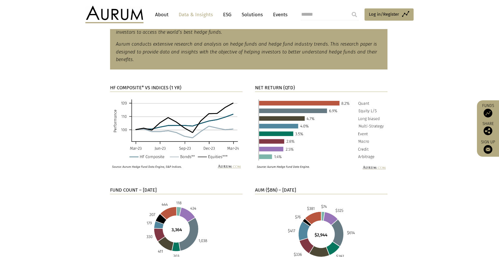
scroll to position [327, 0]
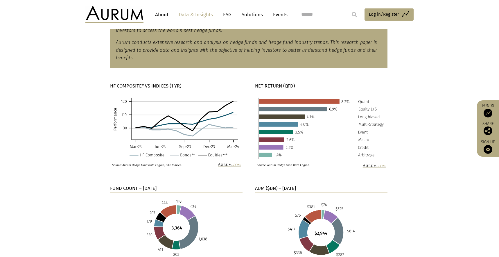
click at [125, 185] on p "FUND COUNT – [DATE]" at bounding box center [176, 189] width 133 height 8
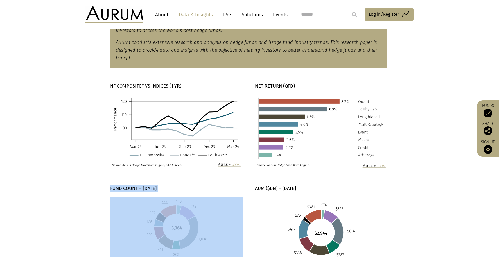
click at [125, 185] on p "FUND COUNT – [DATE]" at bounding box center [176, 189] width 133 height 8
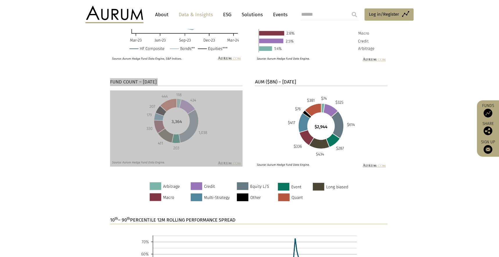
scroll to position [437, 0]
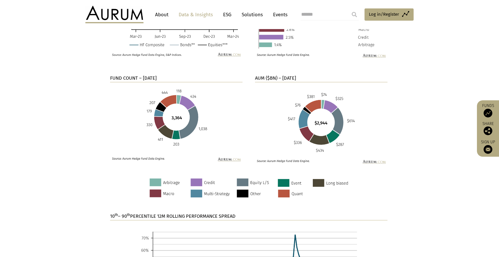
click at [277, 75] on strong "AUM ($BN) – [DATE]" at bounding box center [275, 78] width 41 height 6
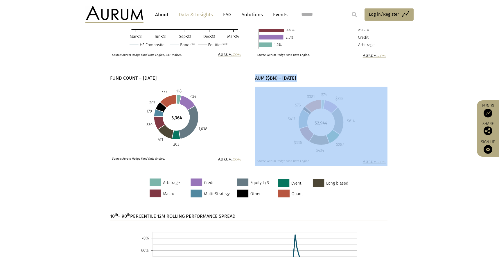
click at [277, 75] on strong "AUM ($BN) – [DATE]" at bounding box center [275, 78] width 41 height 6
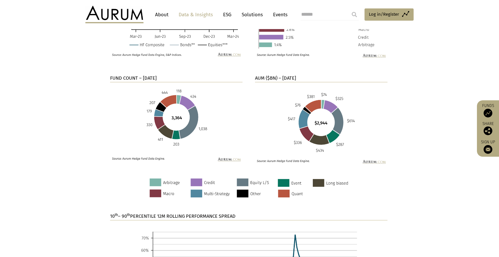
click at [398, 126] on section "FUND COUNT – [DATE] AUM ($BN) – [DATE]" at bounding box center [249, 119] width 499 height 118
click at [205, 178] on img at bounding box center [249, 188] width 278 height 20
click at [217, 178] on img at bounding box center [249, 188] width 278 height 20
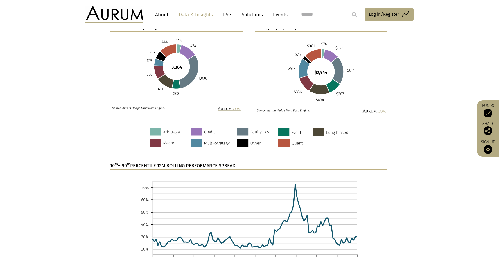
scroll to position [499, 0]
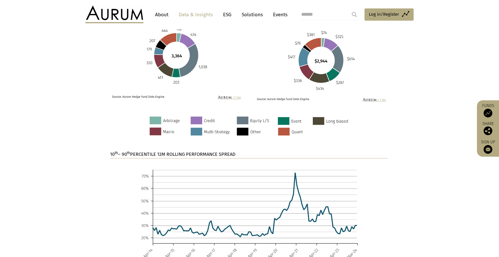
click at [165, 151] on strong "10 th – 90 th PERCENTILE 12M ROLLING PERFORMANCE SPREAD" at bounding box center [173, 154] width 126 height 6
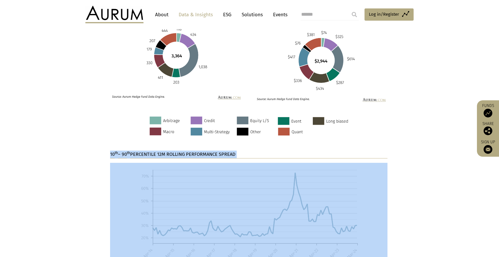
click at [165, 151] on strong "10 th – 90 th PERCENTILE 12M ROLLING PERFORMANCE SPREAD" at bounding box center [173, 154] width 126 height 6
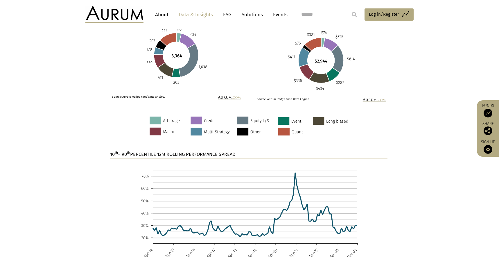
click at [100, 175] on section "10 th – 90 th PERCENTILE 12M ROLLING PERFORMANCE SPREAD" at bounding box center [249, 225] width 499 height 149
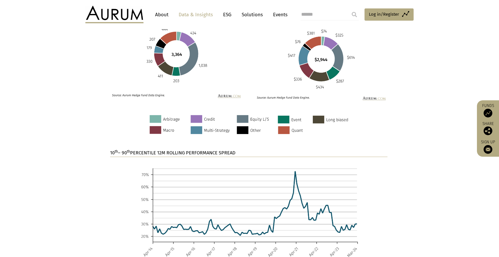
scroll to position [551, 0]
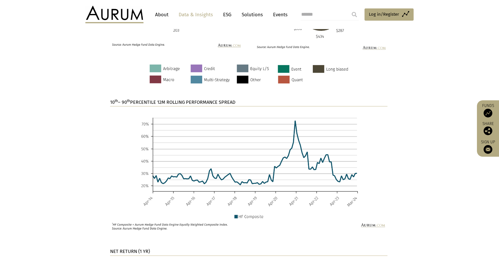
click at [173, 121] on img at bounding box center [249, 172] width 278 height 122
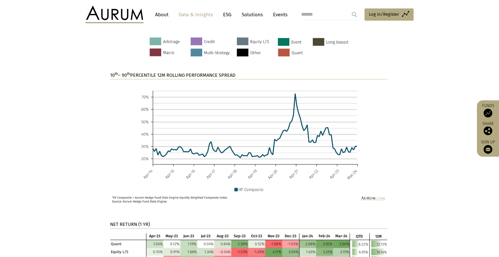
scroll to position [664, 0]
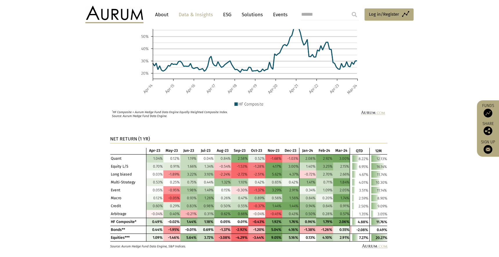
click at [123, 136] on strong "NET RETURN (1 YR)" at bounding box center [130, 139] width 40 height 6
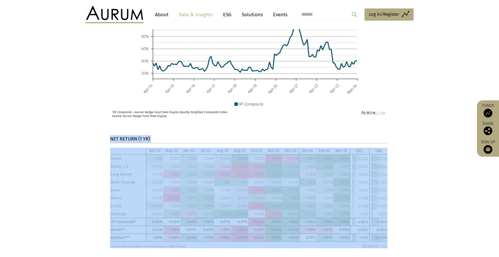
click at [123, 136] on strong "NET RETURN (1 YR)" at bounding box center [130, 139] width 40 height 6
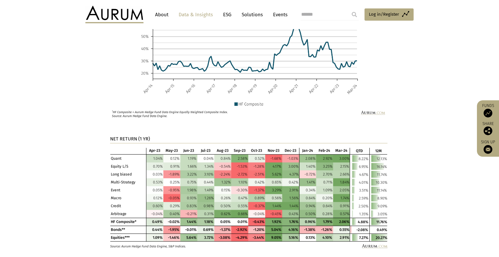
click at [70, 158] on section "NET RETURN (1 YR)" at bounding box center [249, 202] width 499 height 135
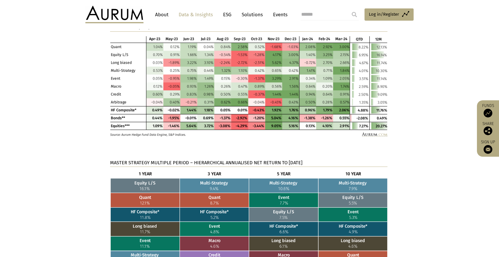
scroll to position [817, 0]
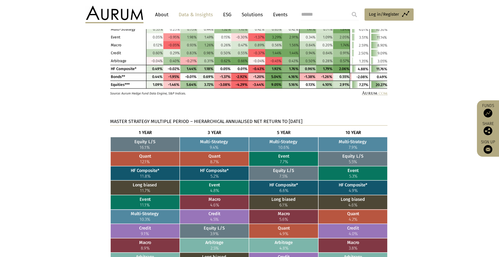
click at [159, 118] on p "MASTER STRATEGY MULTIPLE PERIOD – HIERARCHICAL ANNUALISED NET RETURN TO [DATE]" at bounding box center [249, 122] width 278 height 8
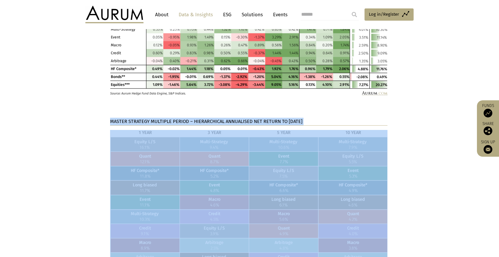
click at [159, 110] on html "CONTACT About Data & Insights ESG Solutions Events Access Funds Log in/Register…" at bounding box center [249, 35] width 499 height 1704
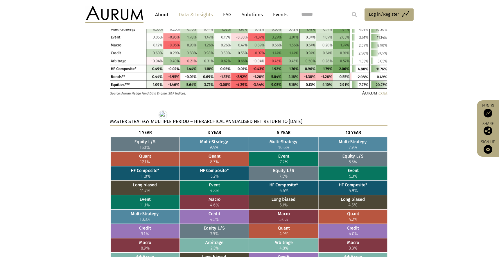
click at [61, 141] on section "MASTER STRATEGY MULTIPLE PERIOD – HIERARCHICAL ANNUALISED NET RETURN TO [DATE]" at bounding box center [249, 204] width 499 height 173
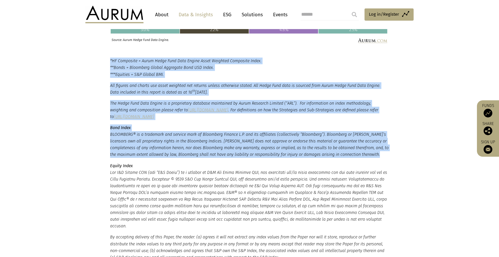
scroll to position [1130, 0]
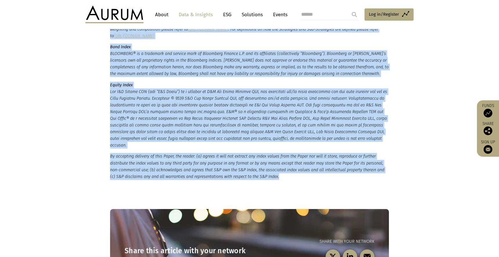
drag, startPoint x: 110, startPoint y: 56, endPoint x: 289, endPoint y: 165, distance: 210.2
click at [289, 165] on div "*HF Composite = Aurum Hedge Fund Data Engine Asset Weighted Composite Index. **…" at bounding box center [249, 78] width 291 height 203
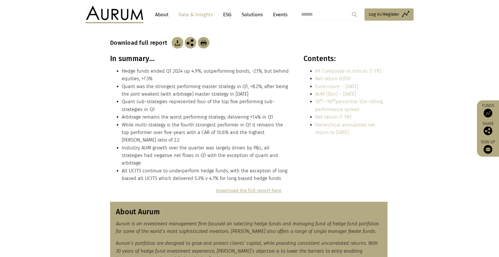
scroll to position [97, 0]
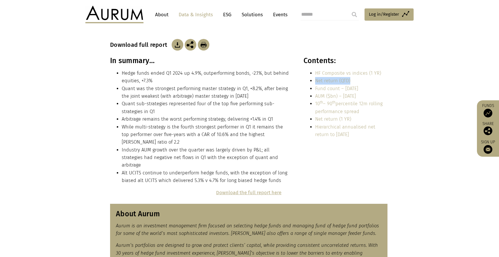
drag, startPoint x: 366, startPoint y: 82, endPoint x: 313, endPoint y: 77, distance: 53.4
click at [313, 77] on ul "HF Composite vs indices (1 YR) Net return (QTD) Fund count – [DATE] AUM ($bn) –…" at bounding box center [346, 103] width 84 height 69
click at [328, 79] on link "Net return (QTD)" at bounding box center [332, 81] width 35 height 6
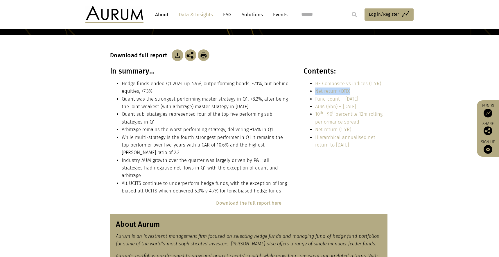
scroll to position [86, 0]
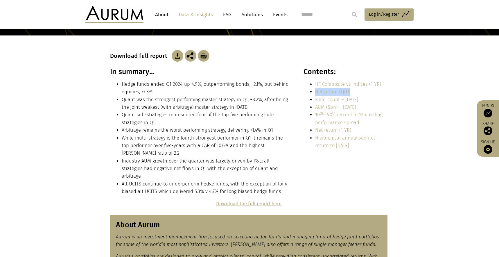
drag, startPoint x: 355, startPoint y: 92, endPoint x: 313, endPoint y: 92, distance: 42.1
click at [313, 92] on ul "HF Composite vs indices (1 YR) Net return (QTD) Fund count – [DATE] AUM ($bn) –…" at bounding box center [346, 114] width 84 height 69
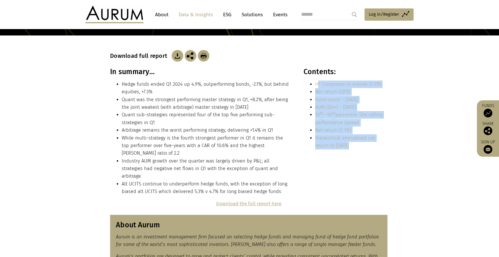
drag, startPoint x: 390, startPoint y: 83, endPoint x: 319, endPoint y: 83, distance: 70.3
click at [319, 83] on div "In summary… Hedge funds ended Q1 2024 up 4.9%, outperforming bonds, -2.1%, but …" at bounding box center [249, 133] width 291 height 133
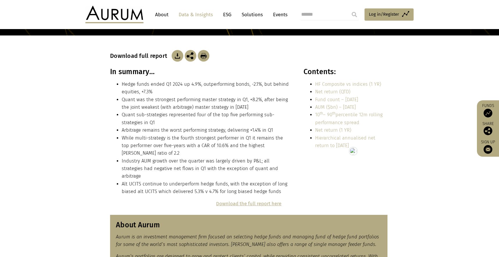
drag, startPoint x: 397, startPoint y: 83, endPoint x: 389, endPoint y: 82, distance: 8.2
click at [397, 83] on section "In summary… Hedge funds ended Q1 2024 up 4.9%, outperforming bonds, -2.1%, but …" at bounding box center [249, 133] width 499 height 133
drag, startPoint x: 382, startPoint y: 83, endPoint x: 314, endPoint y: 83, distance: 68.0
click at [314, 83] on ul "HF Composite vs indices (1 YR) Net return (QTD) Fund count – [DATE] AUM ($bn) –…" at bounding box center [346, 114] width 84 height 69
drag, startPoint x: 371, startPoint y: 100, endPoint x: 315, endPoint y: 98, distance: 56.1
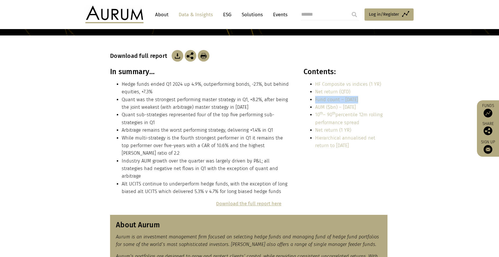
click at [315, 98] on li "Fund count – [DATE]" at bounding box center [351, 100] width 72 height 8
drag, startPoint x: 356, startPoint y: 108, endPoint x: 316, endPoint y: 108, distance: 40.1
click at [316, 108] on li "AUM ($bn) – [DATE]" at bounding box center [351, 107] width 72 height 8
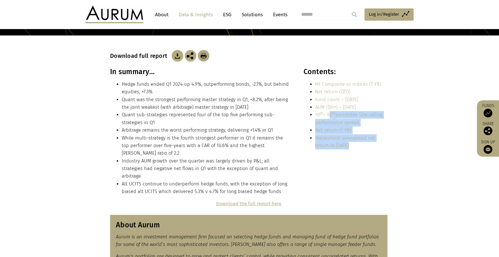
drag, startPoint x: 390, startPoint y: 115, endPoint x: 329, endPoint y: 113, distance: 61.4
click at [329, 113] on div "In summary… Hedge funds ended Q1 2024 up 4.9%, outperforming bonds, -2.1%, but …" at bounding box center [249, 133] width 291 height 133
click at [380, 121] on li "10 th – 90 th percentile 12m rolling performance spread" at bounding box center [351, 118] width 72 height 15
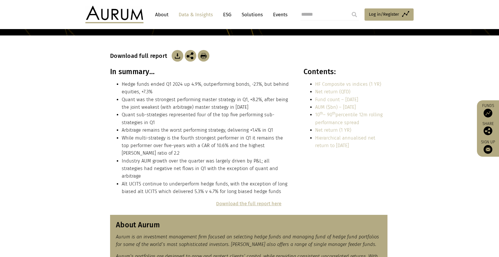
drag, startPoint x: 360, startPoint y: 122, endPoint x: 316, endPoint y: 116, distance: 44.6
click at [316, 116] on li "10 th – 90 th percentile 12m rolling performance spread" at bounding box center [351, 118] width 72 height 15
drag, startPoint x: 352, startPoint y: 130, endPoint x: 316, endPoint y: 130, distance: 36.6
click at [316, 130] on li "Net return (1 YR)" at bounding box center [351, 130] width 72 height 8
click at [329, 137] on link "Hierarchical annualised net return to [DATE]" at bounding box center [345, 141] width 60 height 13
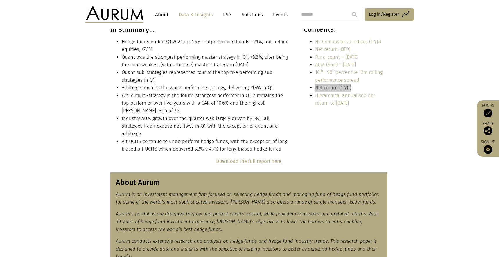
scroll to position [86, 0]
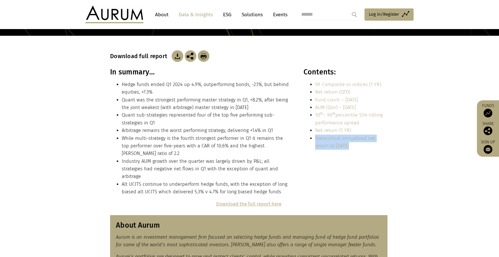
drag, startPoint x: 364, startPoint y: 146, endPoint x: 315, endPoint y: 137, distance: 49.4
click at [316, 137] on li "Hierarchical annualised net return to [DATE]" at bounding box center [351, 142] width 72 height 15
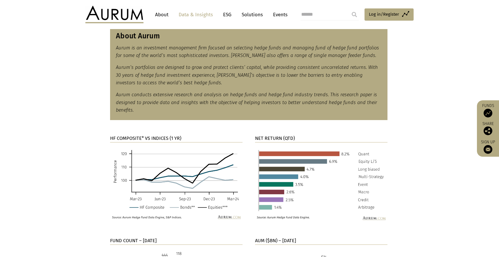
scroll to position [276, 0]
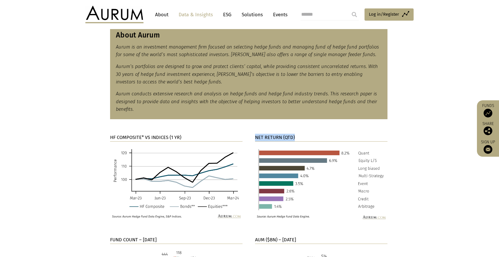
drag, startPoint x: 255, startPoint y: 129, endPoint x: 339, endPoint y: 133, distance: 83.5
click at [339, 134] on p "NET RETURN (QTD)" at bounding box center [321, 138] width 133 height 8
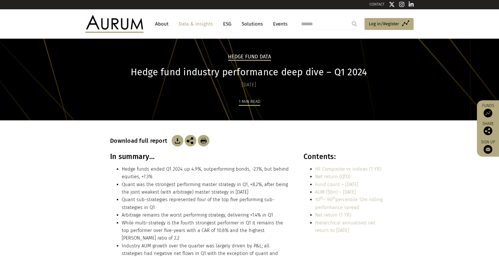
scroll to position [0, 0]
